Goal: Task Accomplishment & Management: Manage account settings

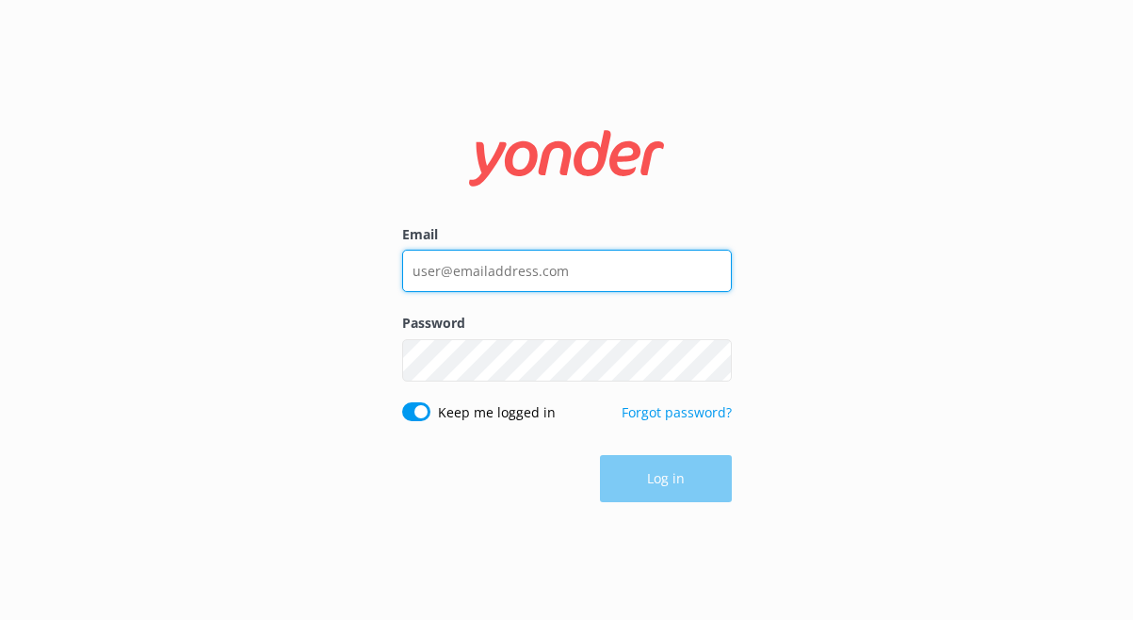
click at [528, 281] on input "Email" at bounding box center [567, 271] width 330 height 42
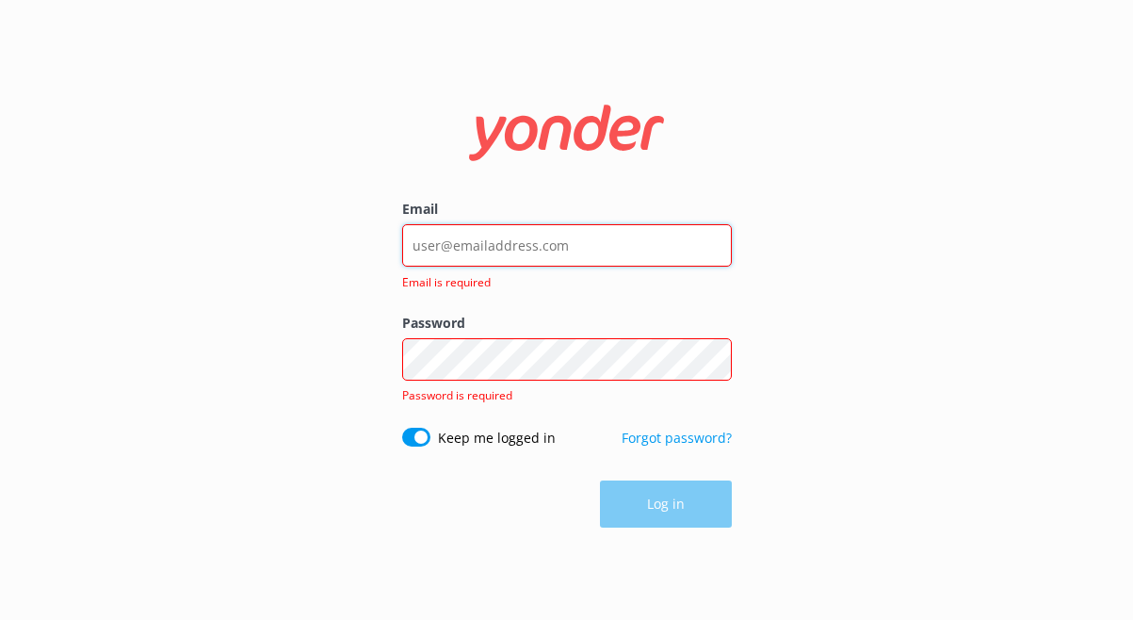
type input "[EMAIL_ADDRESS][DOMAIN_NAME]"
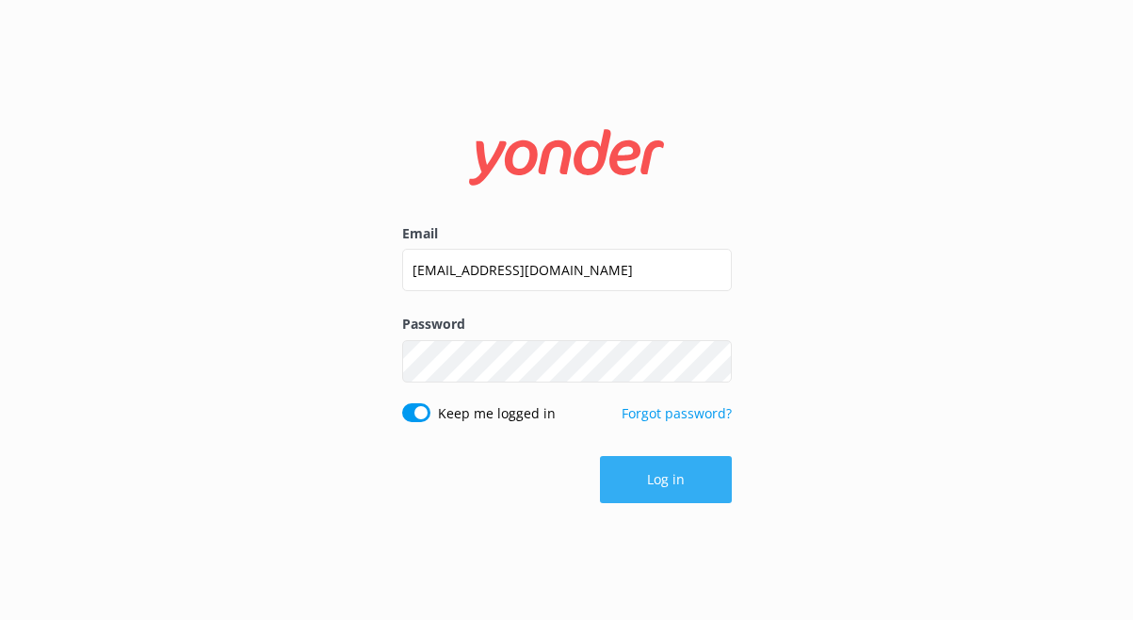
click at [681, 489] on button "Log in" at bounding box center [666, 479] width 132 height 47
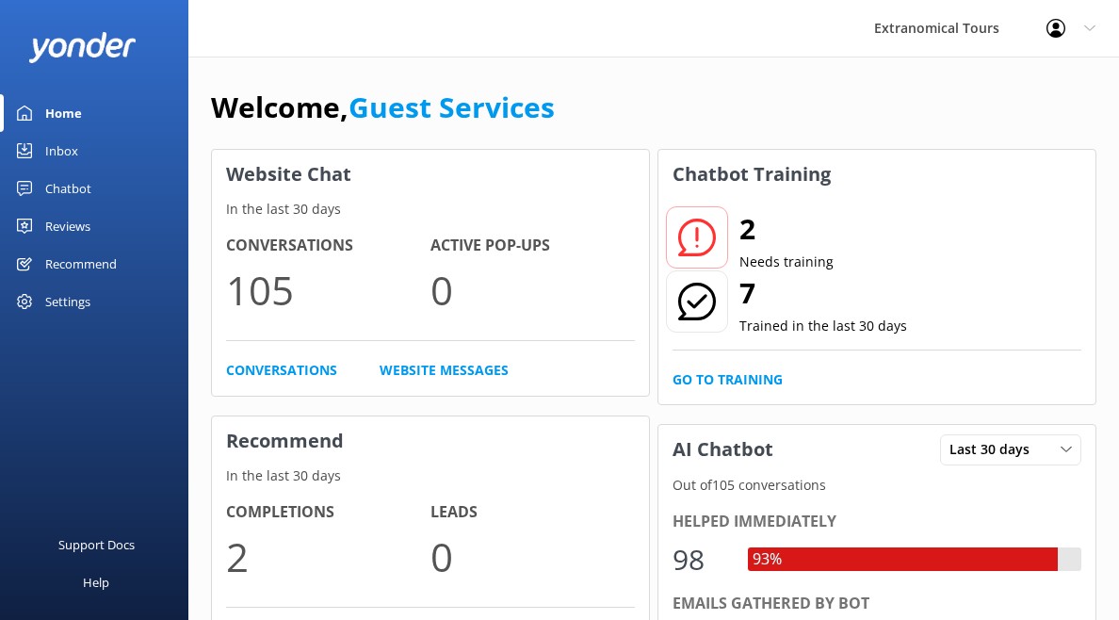
click at [60, 138] on div "Inbox" at bounding box center [61, 151] width 33 height 38
